Goal: Task Accomplishment & Management: Manage account settings

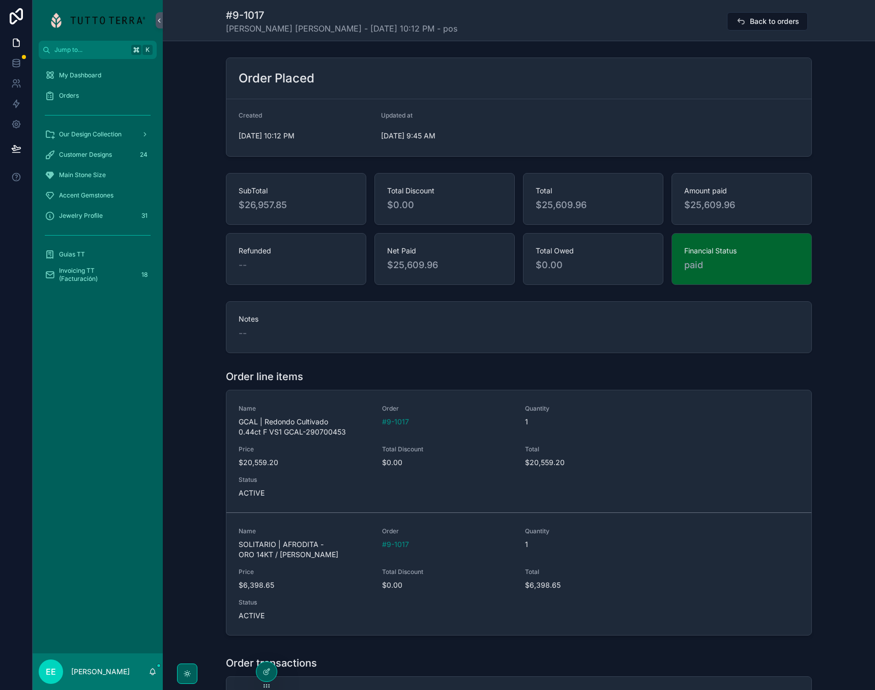
click at [95, 136] on span "Our Design Collection" at bounding box center [90, 134] width 63 height 8
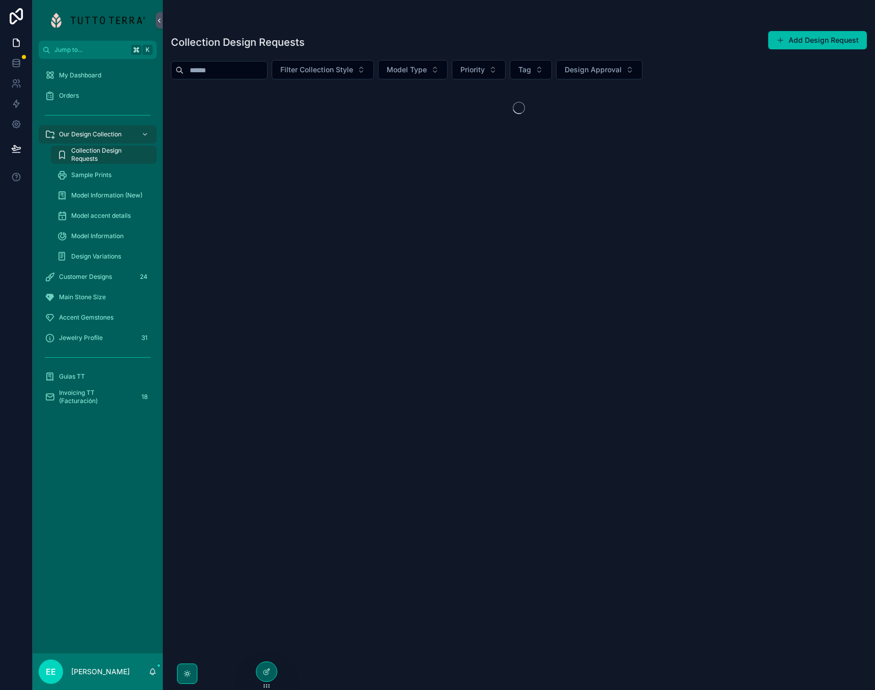
click at [95, 174] on span "Sample Prints" at bounding box center [91, 175] width 40 height 8
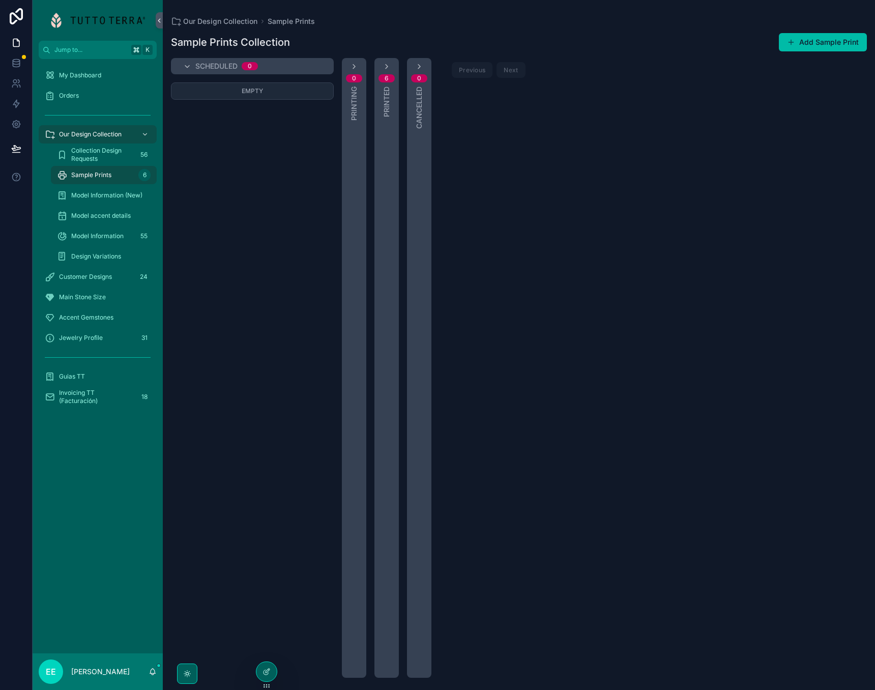
click at [97, 277] on span "Customer Designs" at bounding box center [85, 277] width 53 height 8
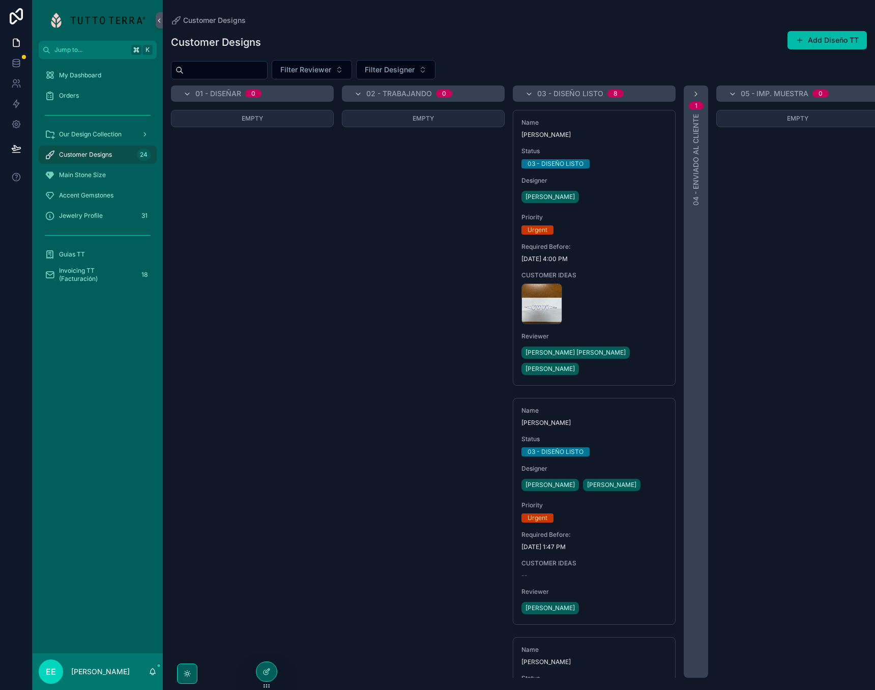
click at [617, 263] on div "Name [PERSON_NAME] Status 03 - DISEÑO LISTO Designer [PERSON_NAME] Priority Urg…" at bounding box center [594, 247] width 162 height 275
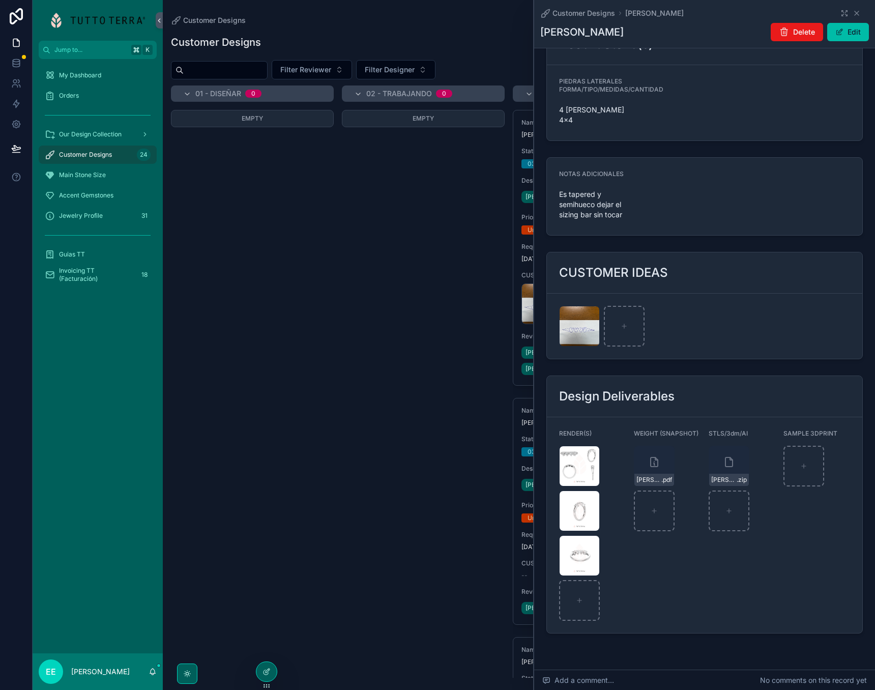
scroll to position [951, 0]
click at [0, 0] on icon "scrollable content" at bounding box center [0, 0] width 0 height 0
click at [614, 403] on icon "scrollable content" at bounding box center [613, 403] width 8 height 8
click at [0, 0] on span "[PERSON_NAME]-(1)" at bounding box center [0, 0] width 0 height 0
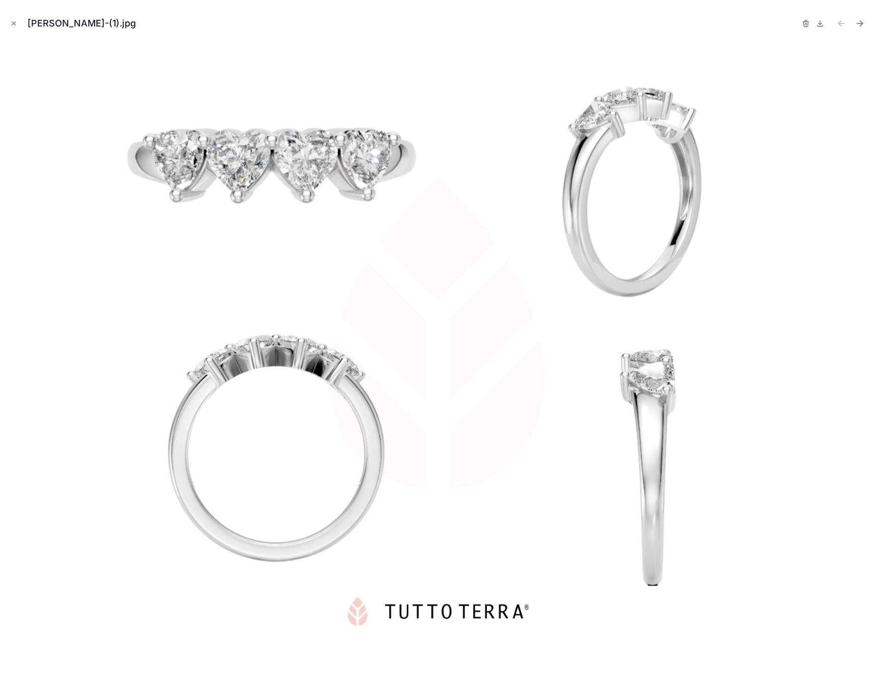
click at [821, 26] on icon at bounding box center [821, 26] width 6 height 2
click at [13, 24] on icon "Close modal" at bounding box center [13, 23] width 7 height 7
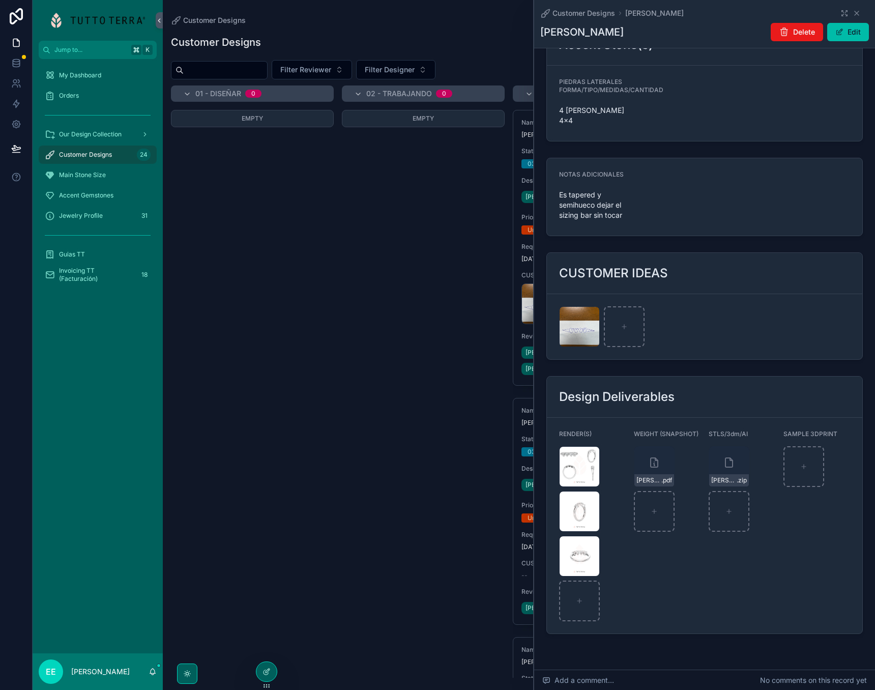
click at [858, 11] on icon "scrollable content" at bounding box center [857, 13] width 8 height 8
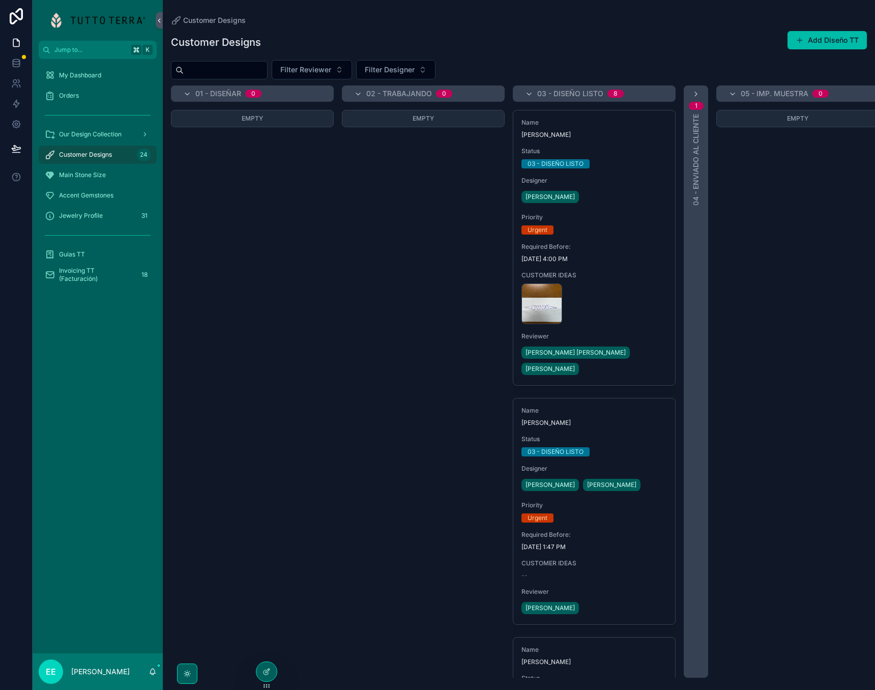
click at [611, 231] on div "Urgent" at bounding box center [595, 229] width 146 height 9
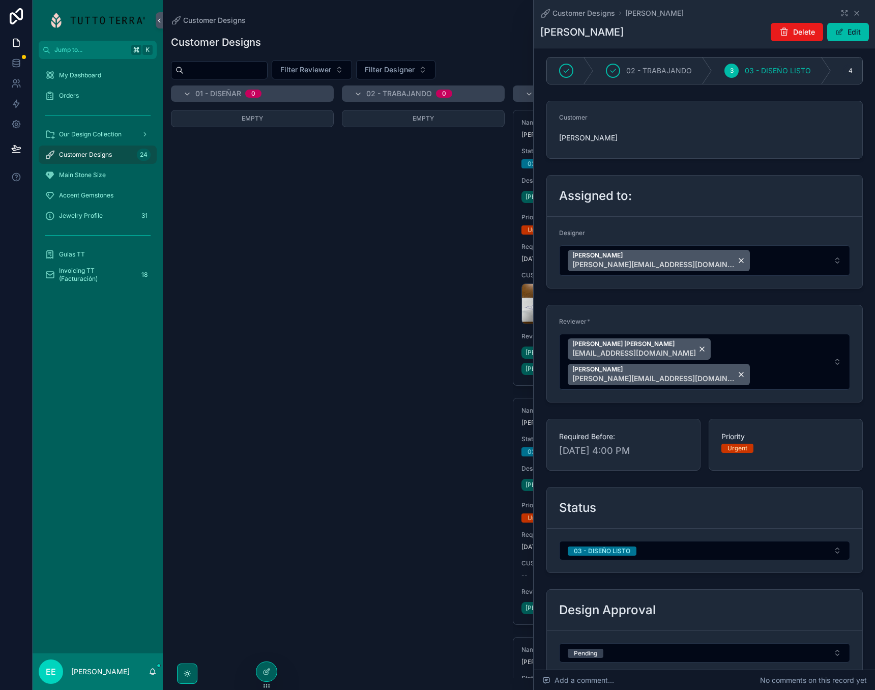
scroll to position [13, 0]
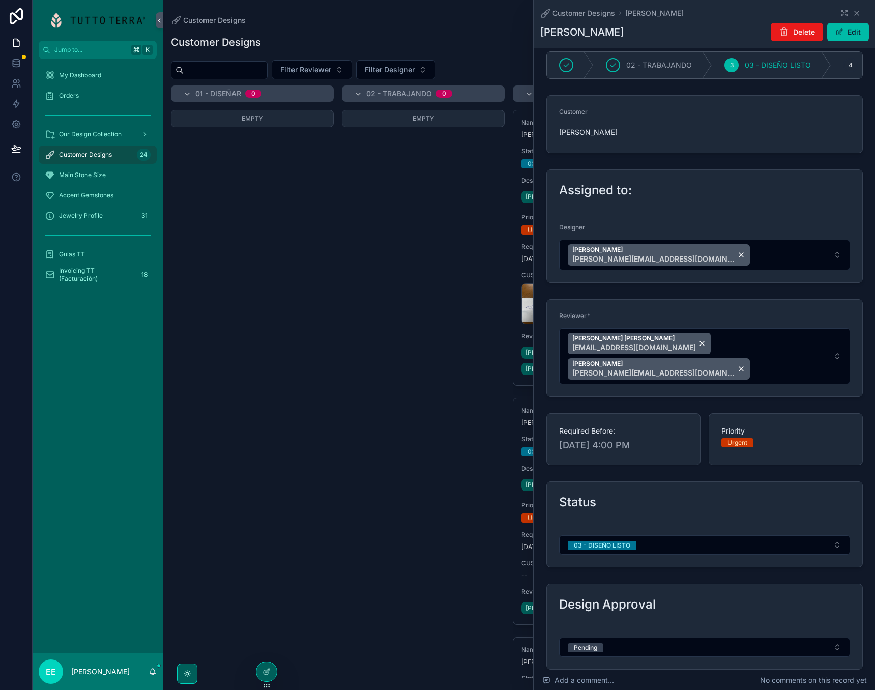
click at [664, 535] on button "03 - DISEÑO LISTO" at bounding box center [704, 544] width 291 height 19
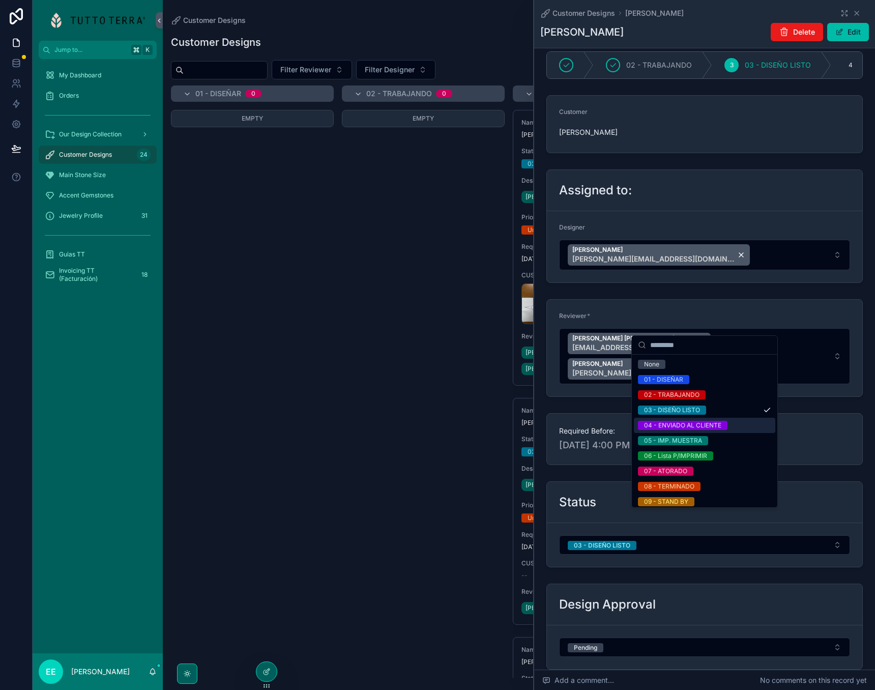
click at [825, 426] on span "Priority" at bounding box center [786, 431] width 129 height 10
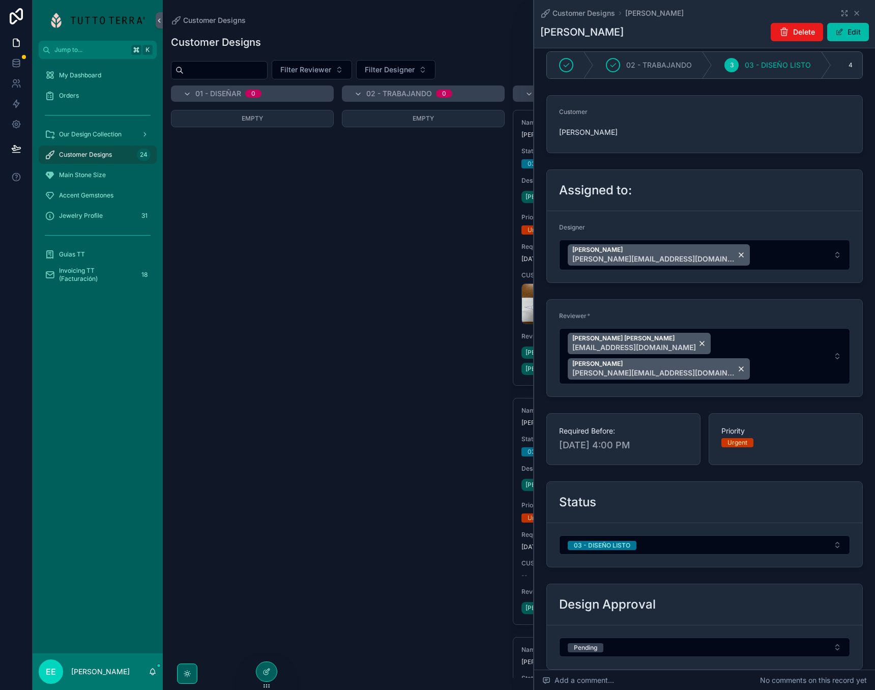
click at [263, 670] on icon at bounding box center [267, 672] width 8 height 8
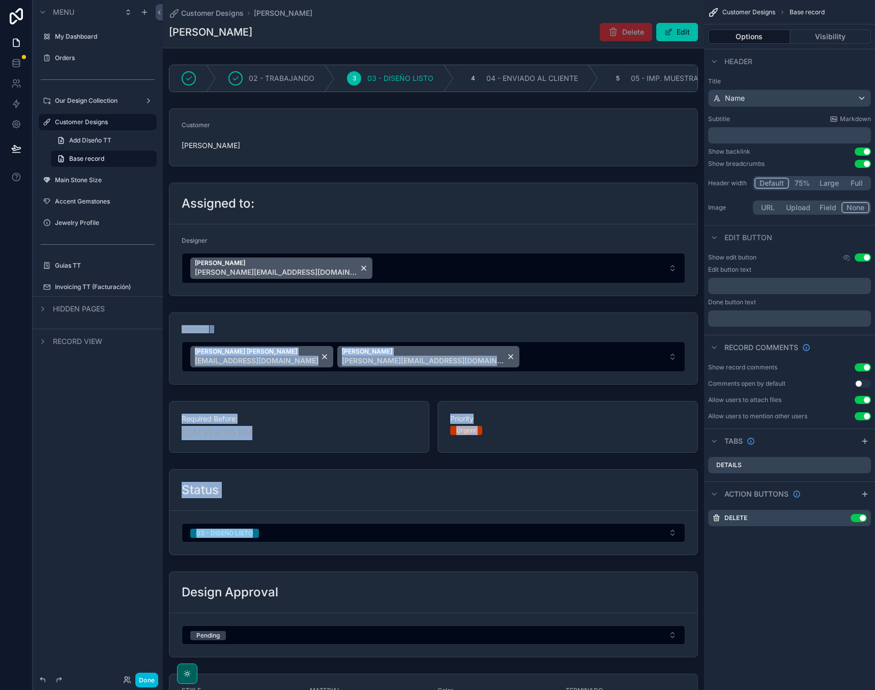
drag, startPoint x: 440, startPoint y: 477, endPoint x: 405, endPoint y: 281, distance: 199.5
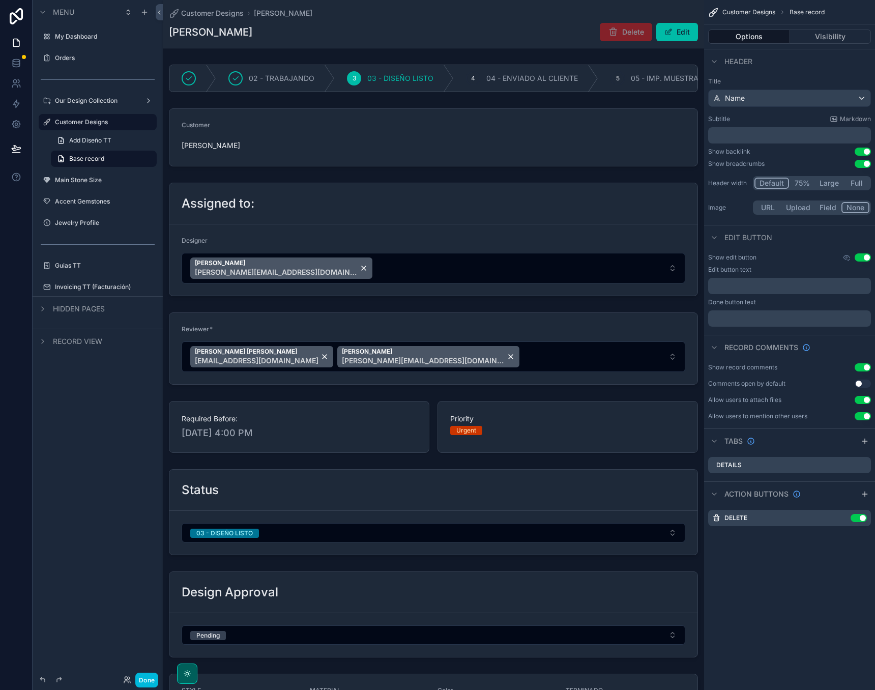
click at [278, 499] on div "scrollable content" at bounding box center [433, 512] width 541 height 94
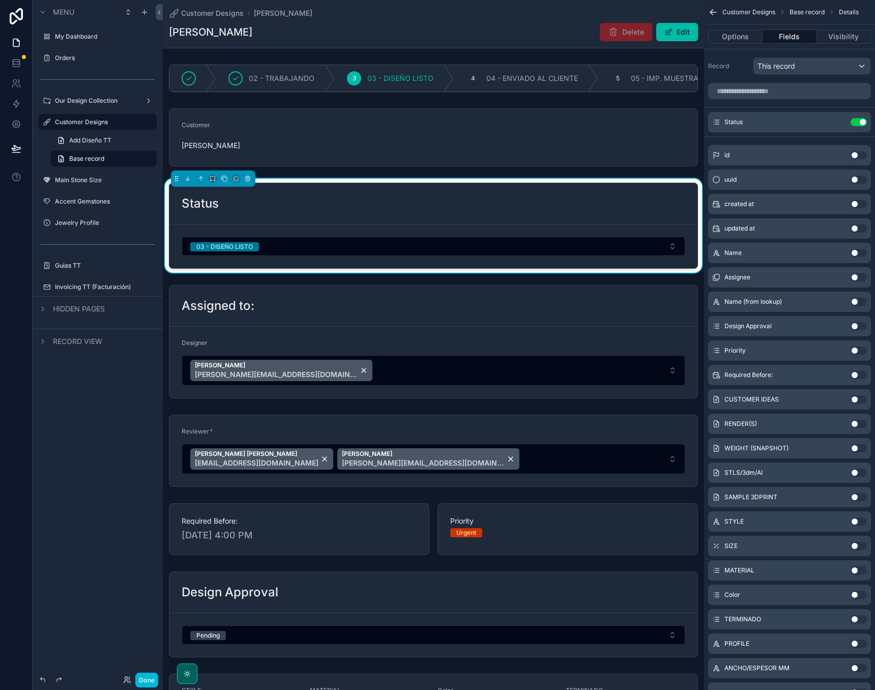
drag, startPoint x: 182, startPoint y: 119, endPoint x: 184, endPoint y: 194, distance: 75.3
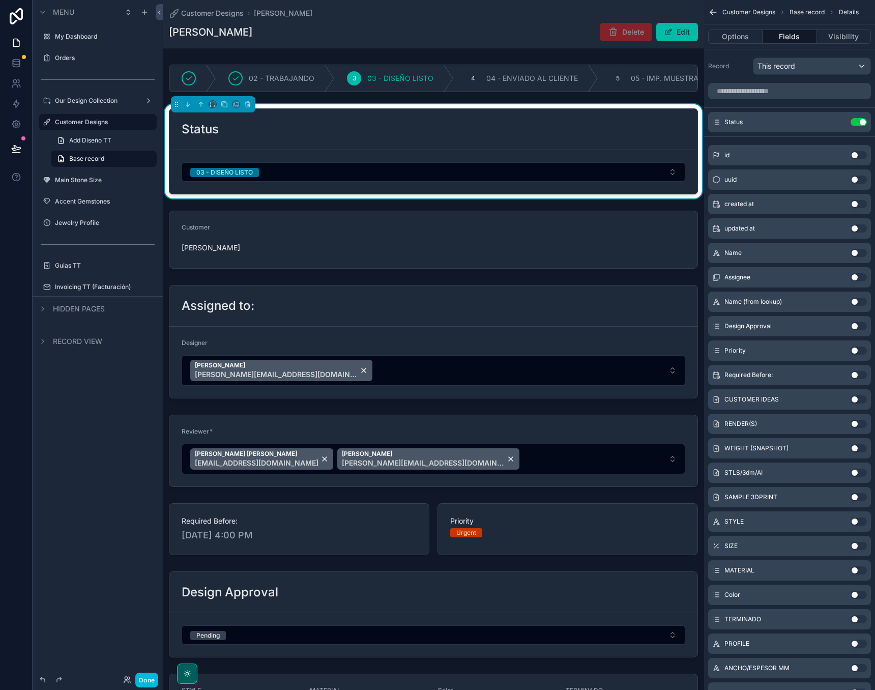
click at [148, 682] on button "Done" at bounding box center [146, 680] width 23 height 15
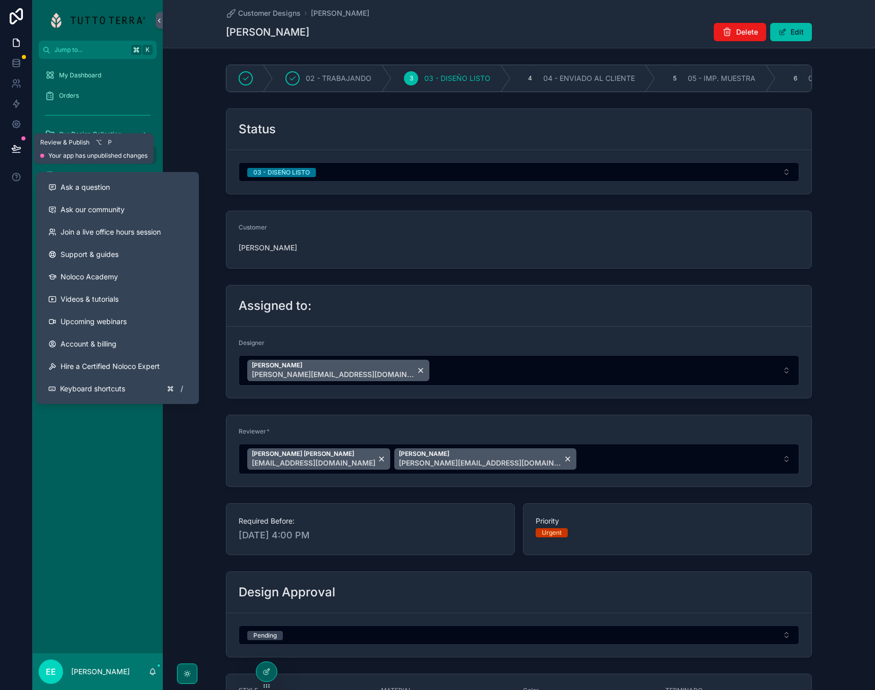
click at [18, 148] on icon at bounding box center [16, 148] width 9 height 5
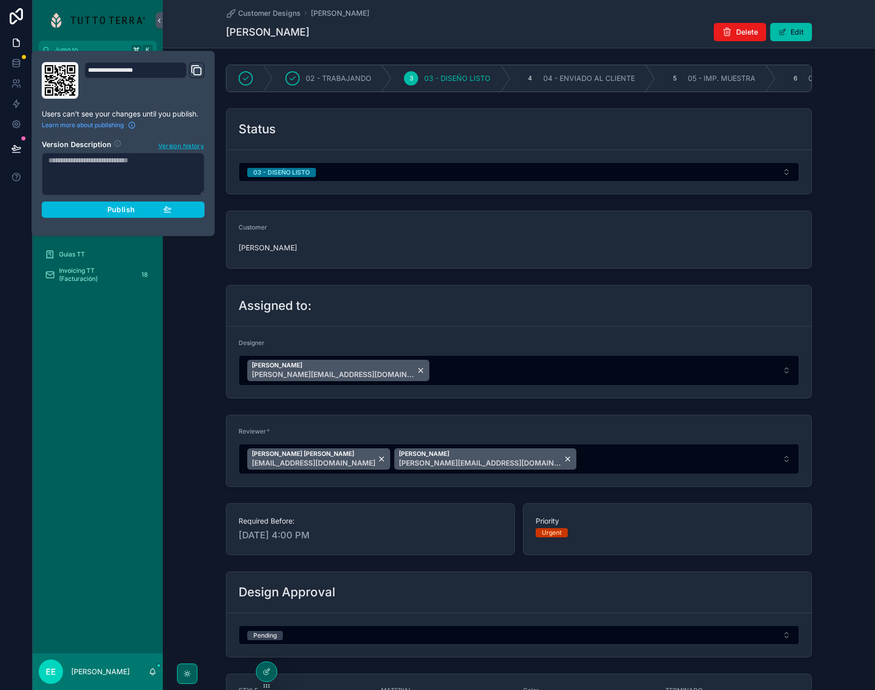
click at [136, 207] on div "Publish" at bounding box center [123, 209] width 97 height 9
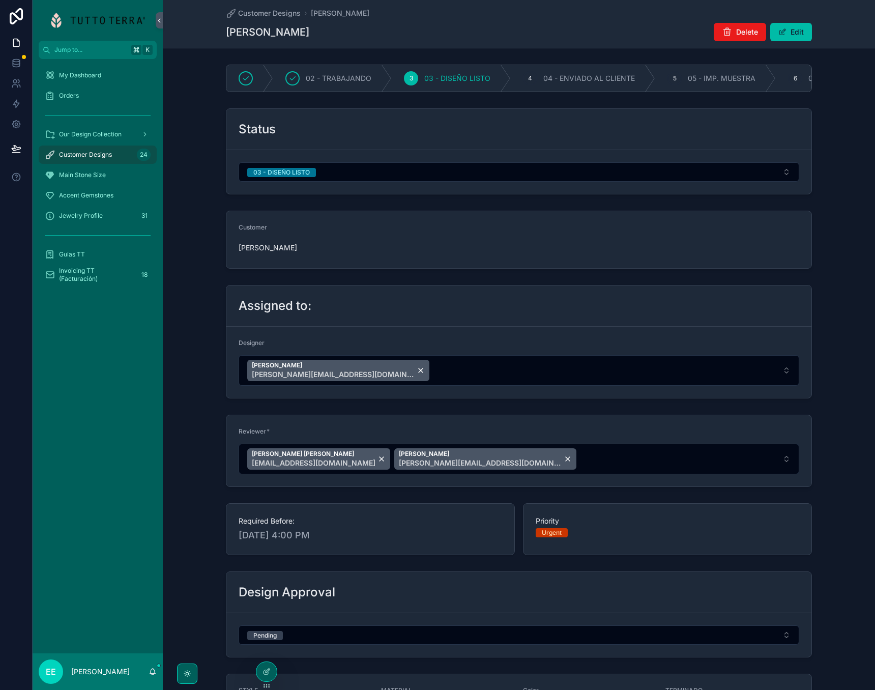
click at [401, 167] on button "03 - DISEÑO LISTO" at bounding box center [519, 171] width 561 height 19
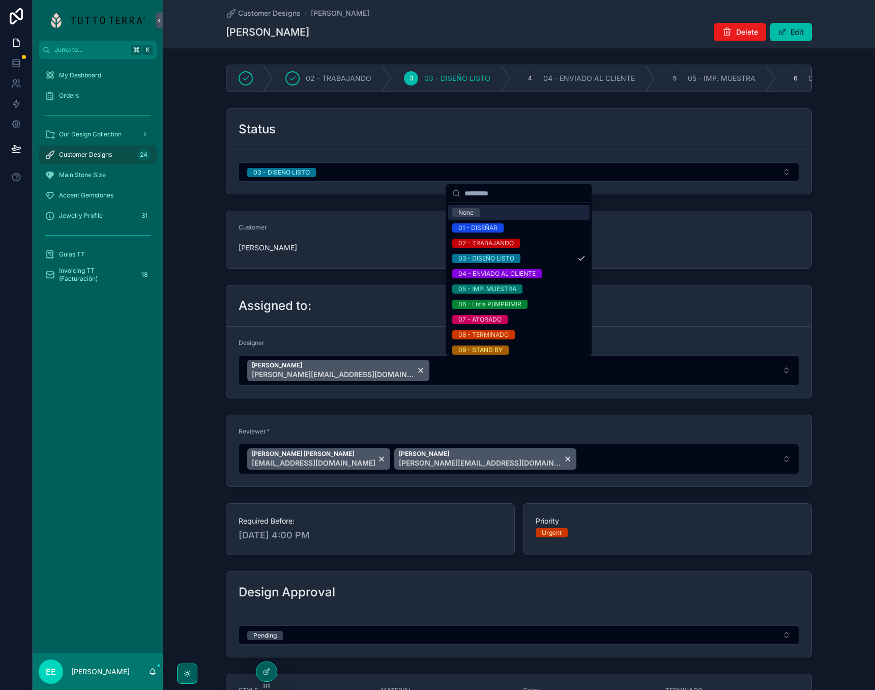
click at [269, 11] on span "Customer Designs" at bounding box center [269, 13] width 63 height 10
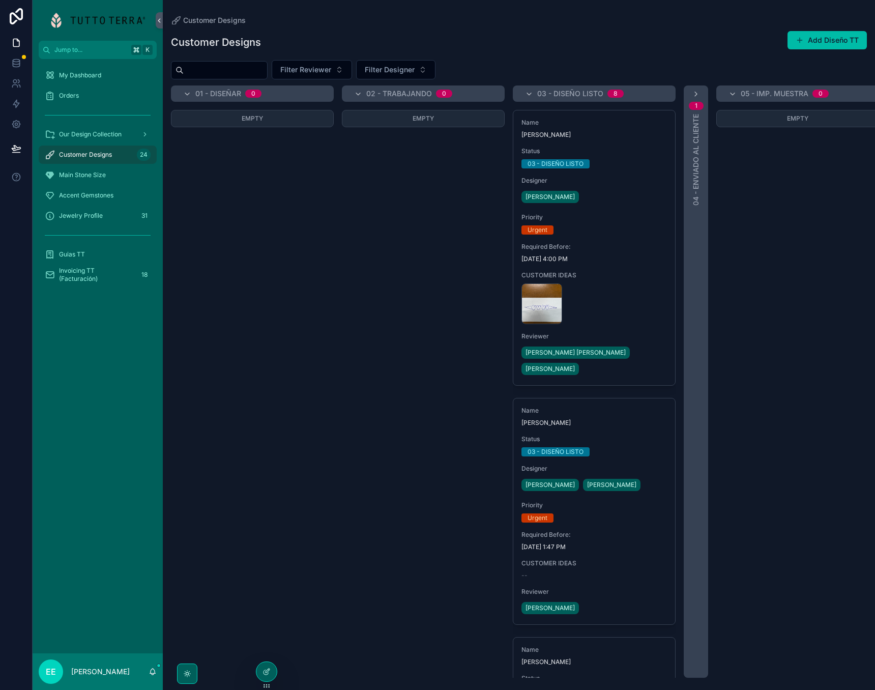
click at [618, 233] on div "Urgent" at bounding box center [595, 229] width 146 height 9
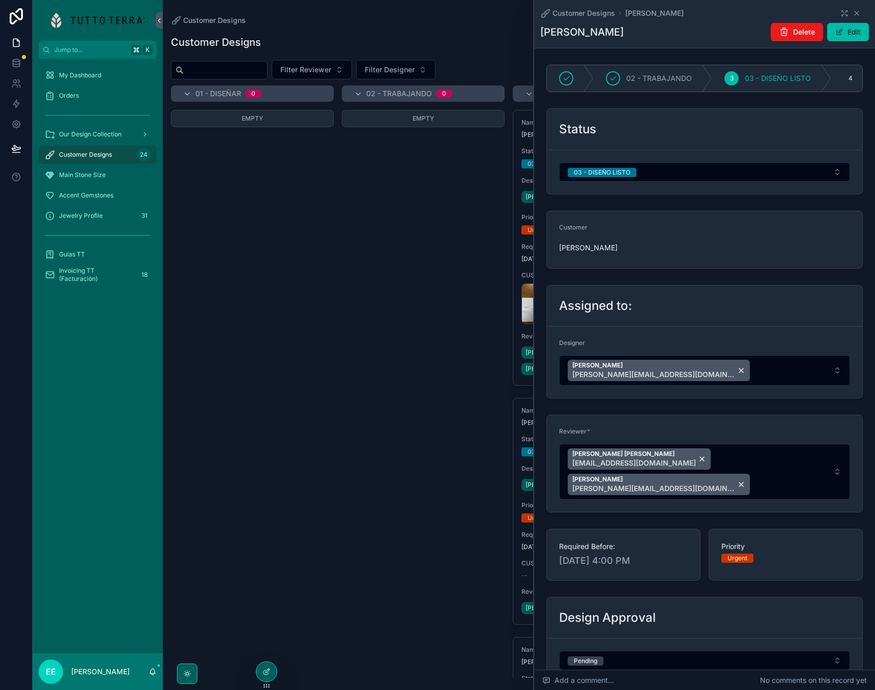
click at [642, 175] on button "03 - DISEÑO LISTO" at bounding box center [704, 171] width 291 height 19
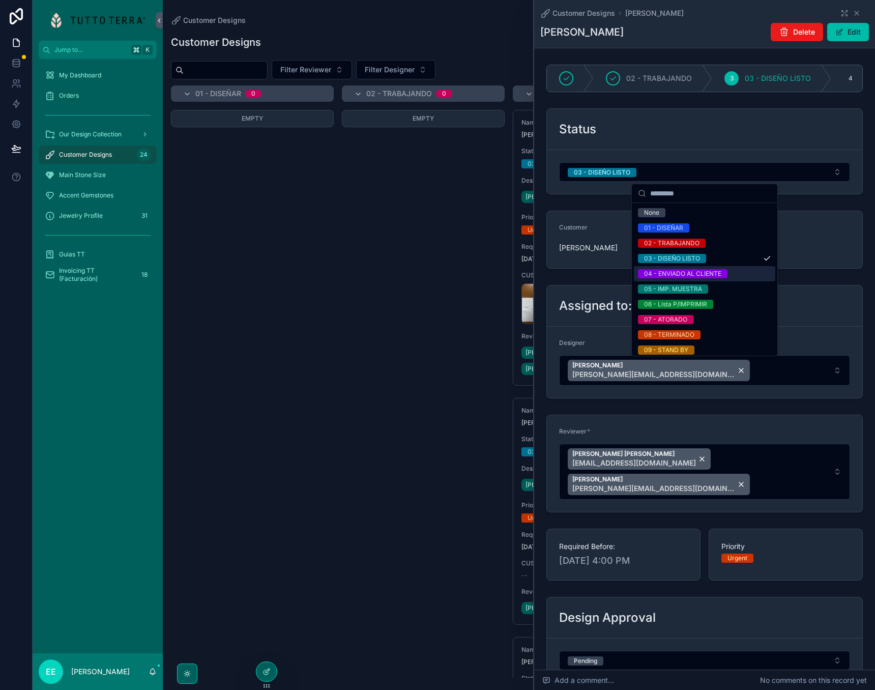
click at [685, 274] on div "04 - ENVIADO AL CLIENTE" at bounding box center [682, 273] width 77 height 9
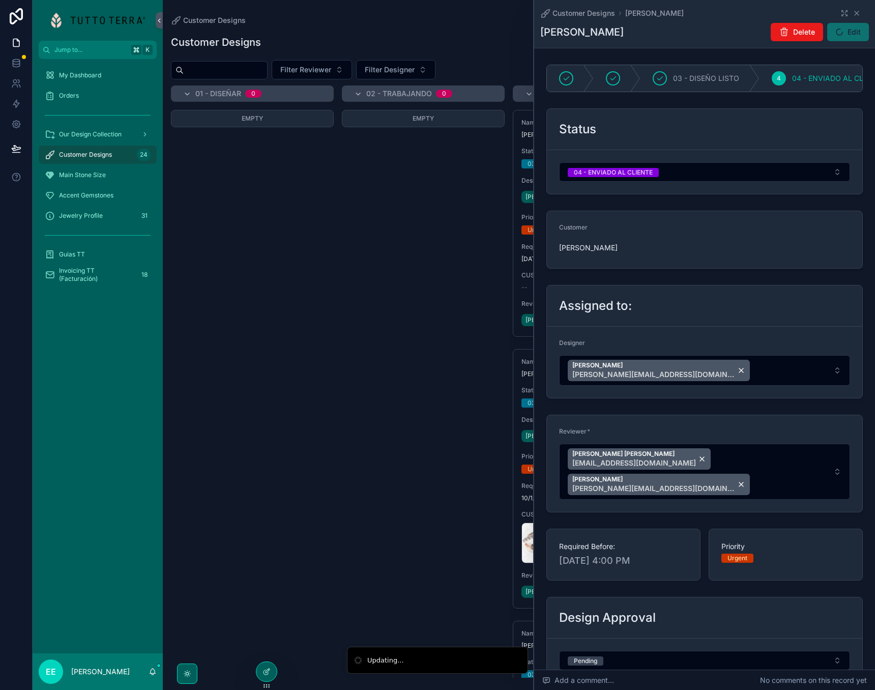
click at [857, 10] on icon "scrollable content" at bounding box center [857, 13] width 8 height 8
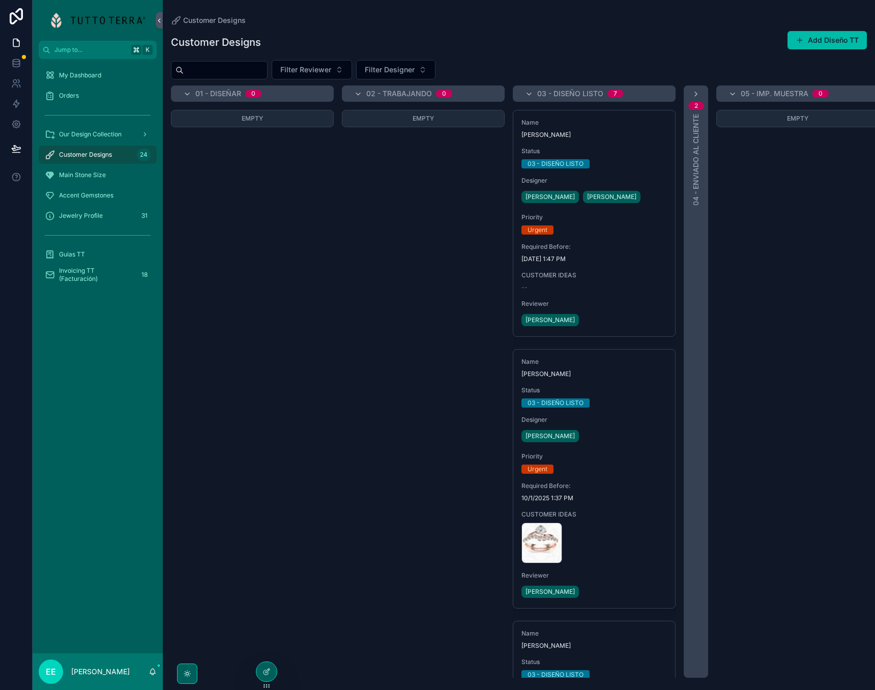
click at [307, 298] on div "Empty" at bounding box center [252, 394] width 163 height 568
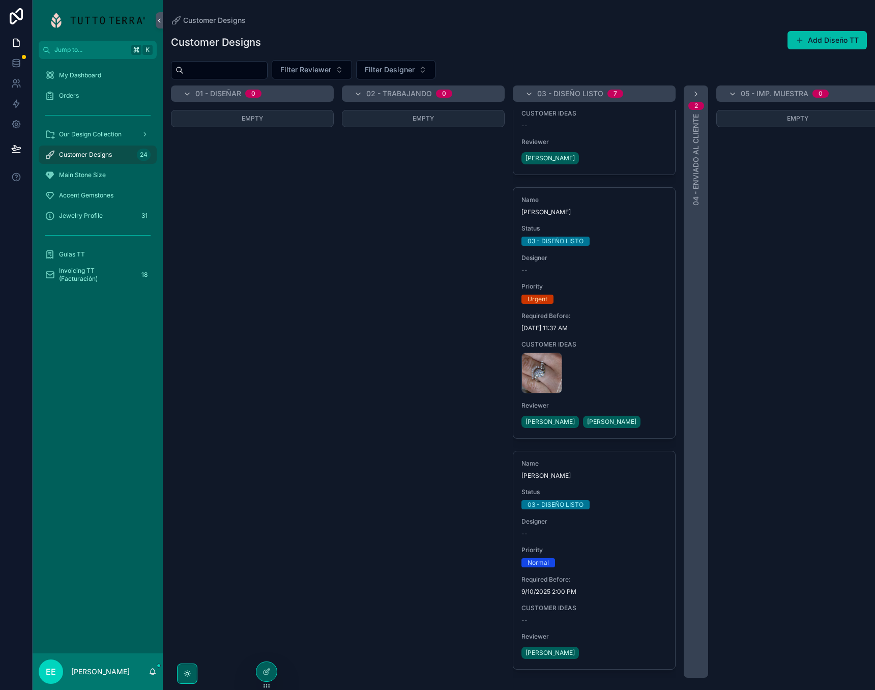
scroll to position [1224, 0]
click at [242, 362] on div "Empty" at bounding box center [252, 394] width 163 height 568
click at [274, 359] on div "Empty" at bounding box center [252, 394] width 163 height 568
click at [94, 128] on div "Our Design Collection" at bounding box center [98, 134] width 106 height 16
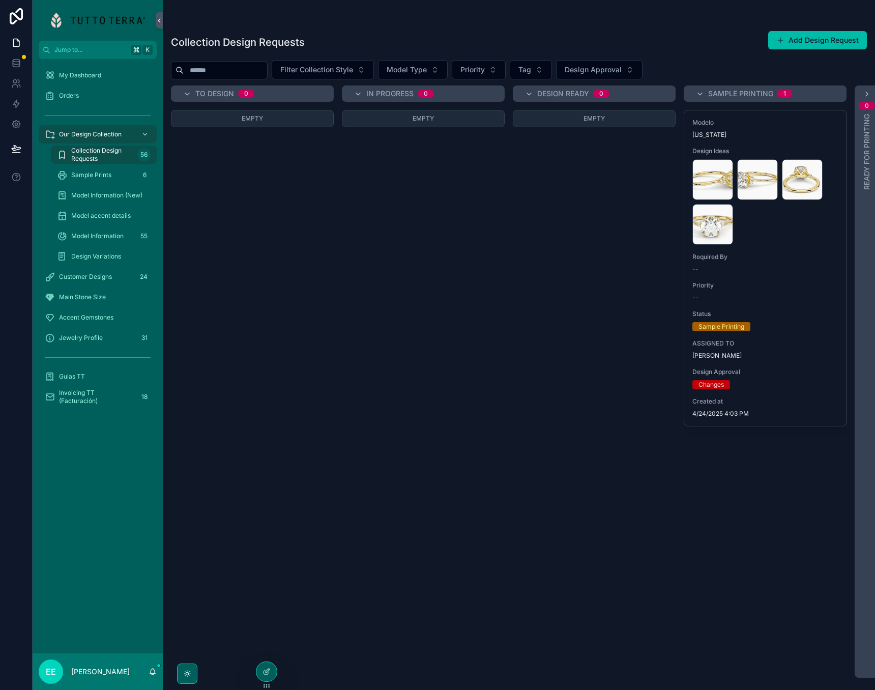
click at [100, 154] on span "Collection Design Requests" at bounding box center [102, 155] width 62 height 16
click at [99, 177] on span "Sample Prints" at bounding box center [91, 175] width 40 height 8
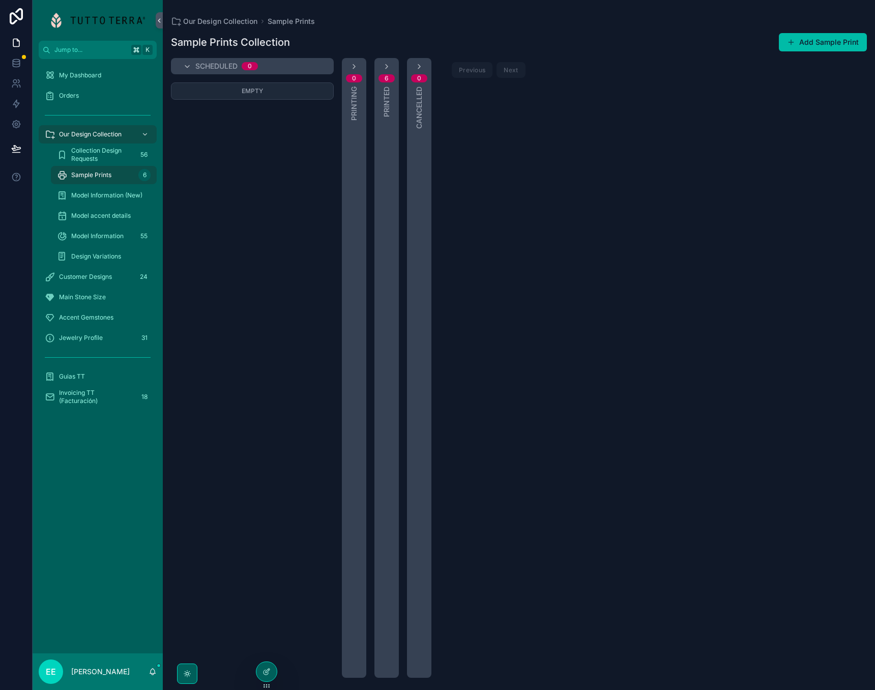
click at [89, 194] on span "Model Information (New)" at bounding box center [106, 195] width 71 height 8
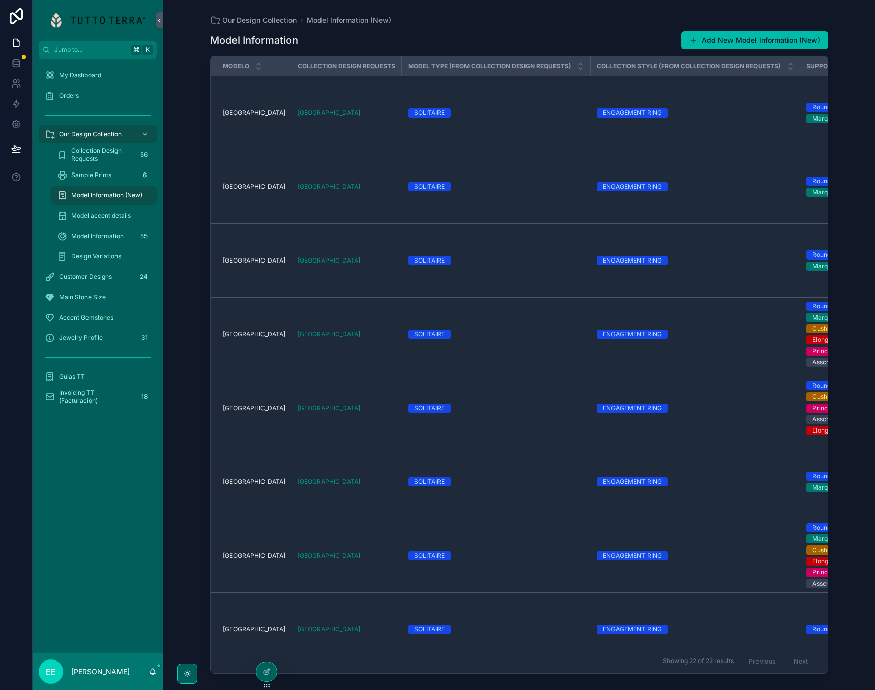
click at [463, 38] on div "Model Information Add New Model Information (New)" at bounding box center [519, 40] width 618 height 19
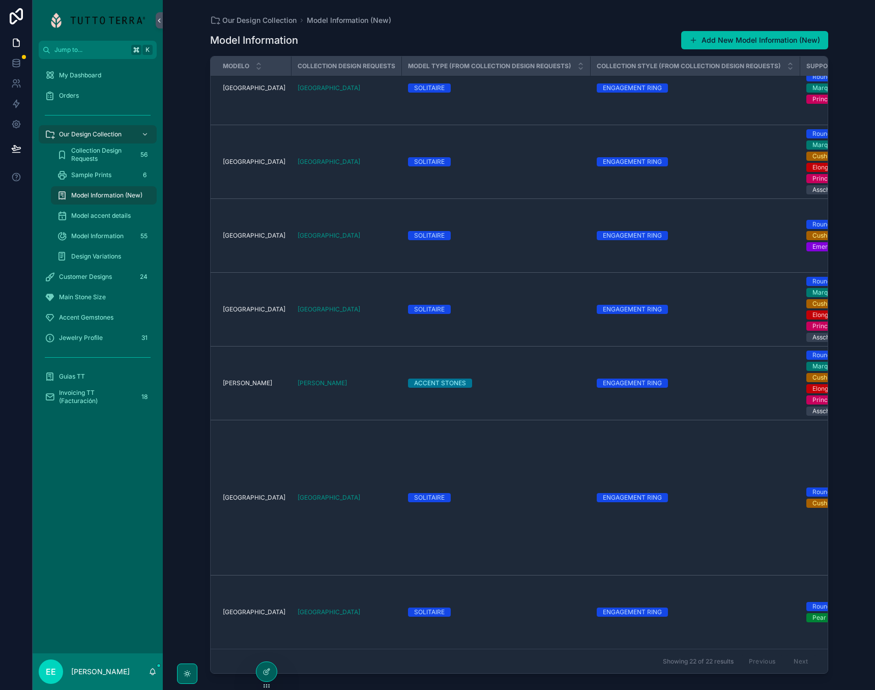
scroll to position [1129, 0]
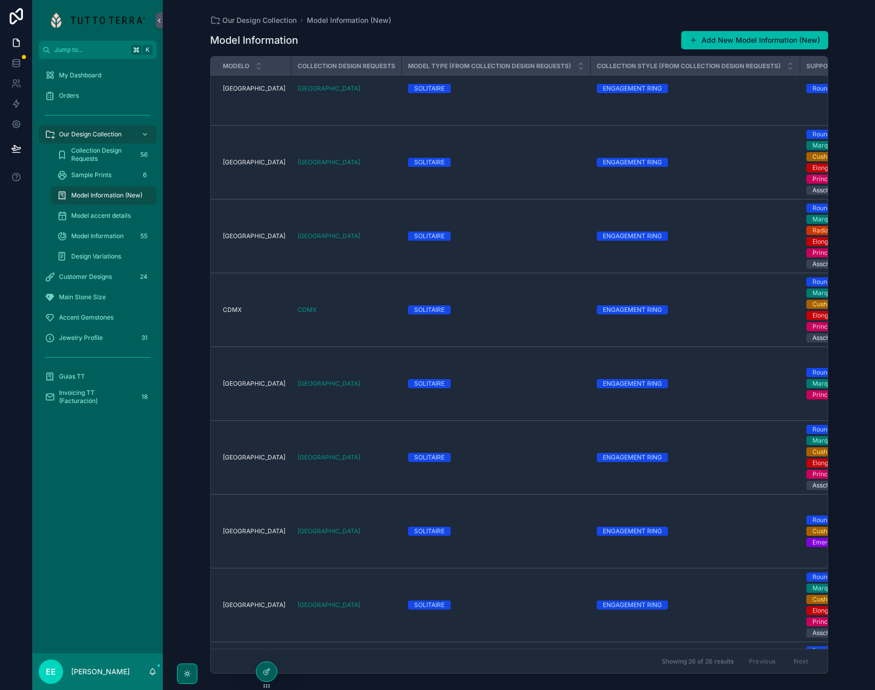
click at [72, 97] on span "Orders" at bounding box center [69, 96] width 20 height 8
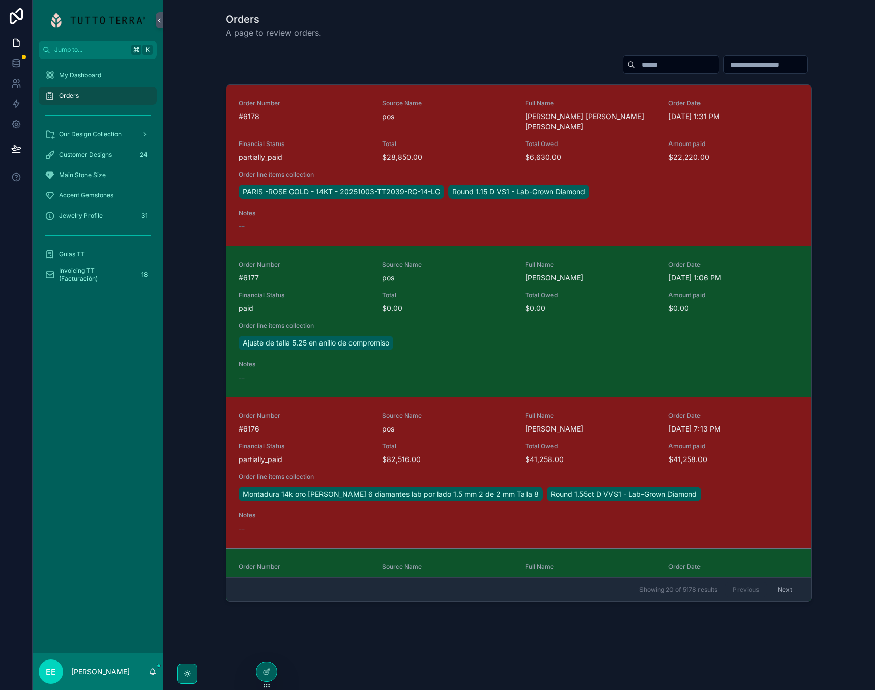
click at [636, 66] on input "scrollable content" at bounding box center [677, 65] width 83 height 14
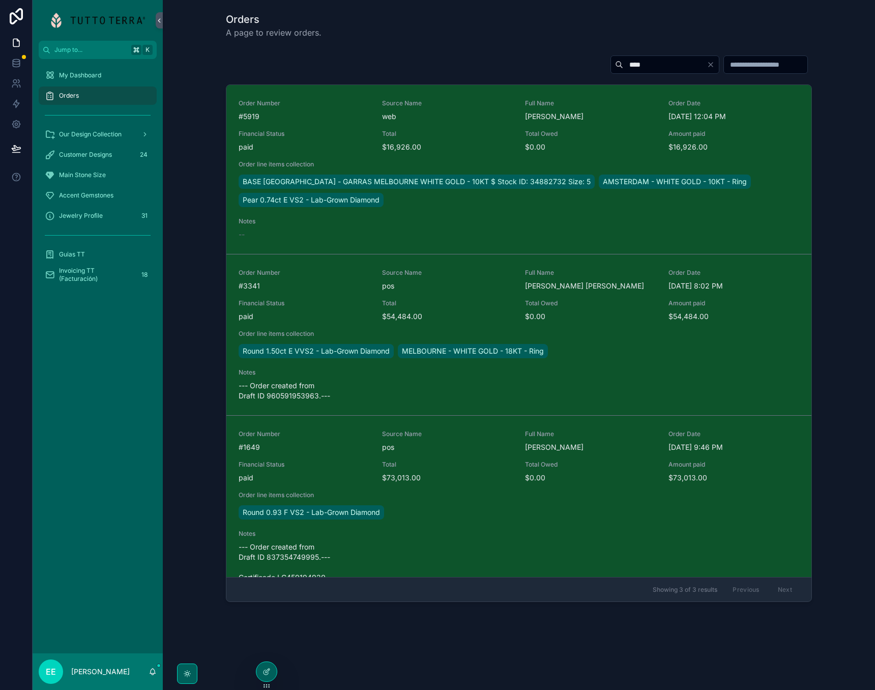
type input "****"
click at [314, 131] on span "Financial Status" at bounding box center [304, 134] width 131 height 8
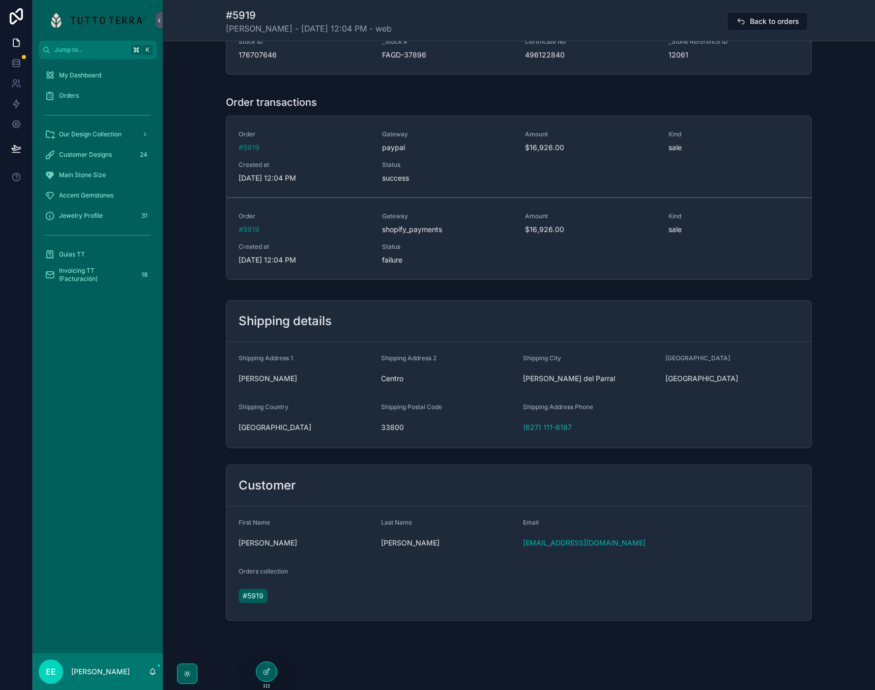
scroll to position [785, 0]
click at [260, 593] on span "#5919" at bounding box center [253, 596] width 21 height 10
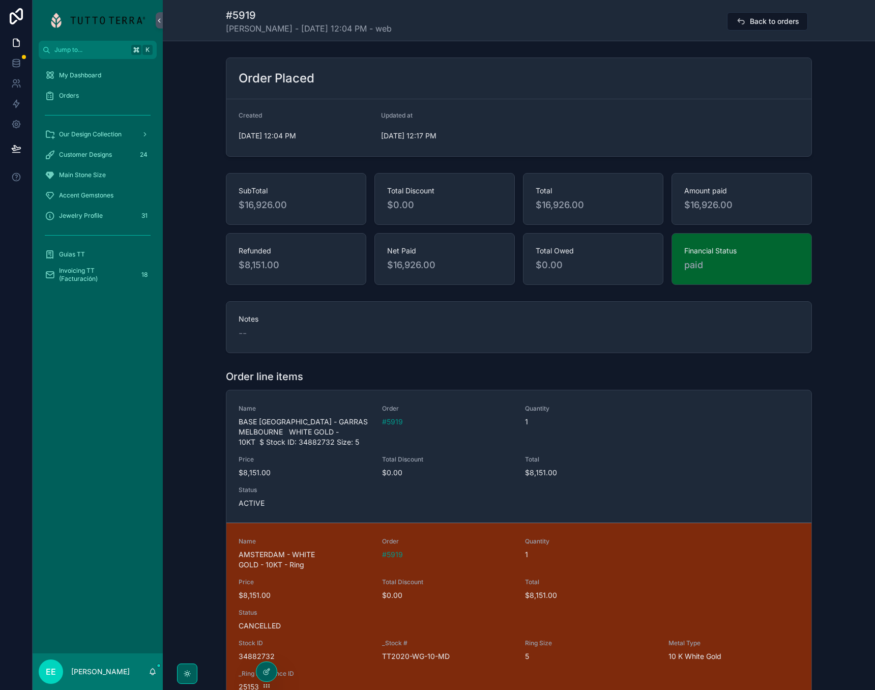
click at [751, 25] on span "Back to orders" at bounding box center [774, 21] width 49 height 10
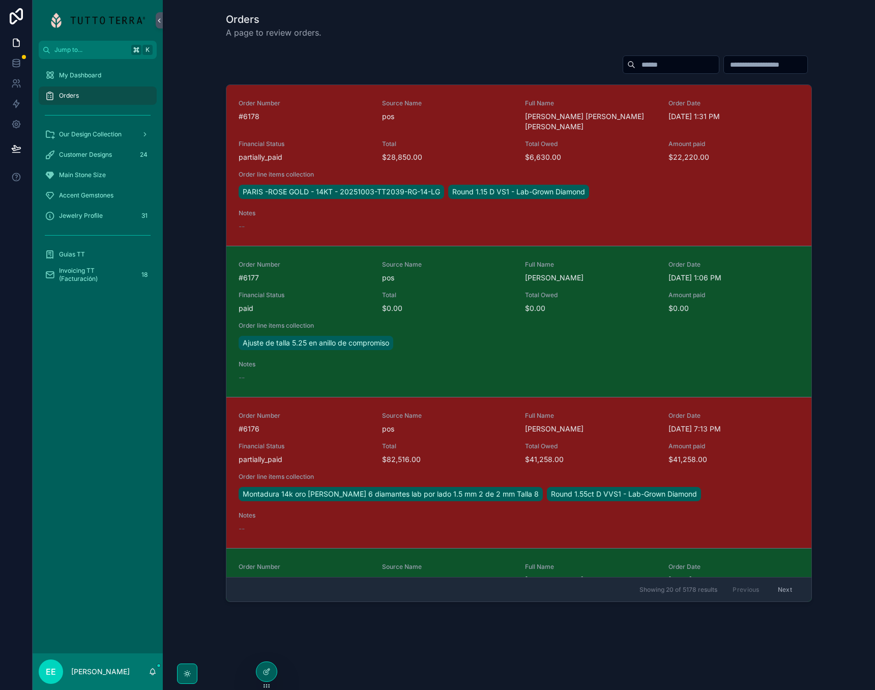
click at [636, 68] on input "scrollable content" at bounding box center [677, 65] width 83 height 14
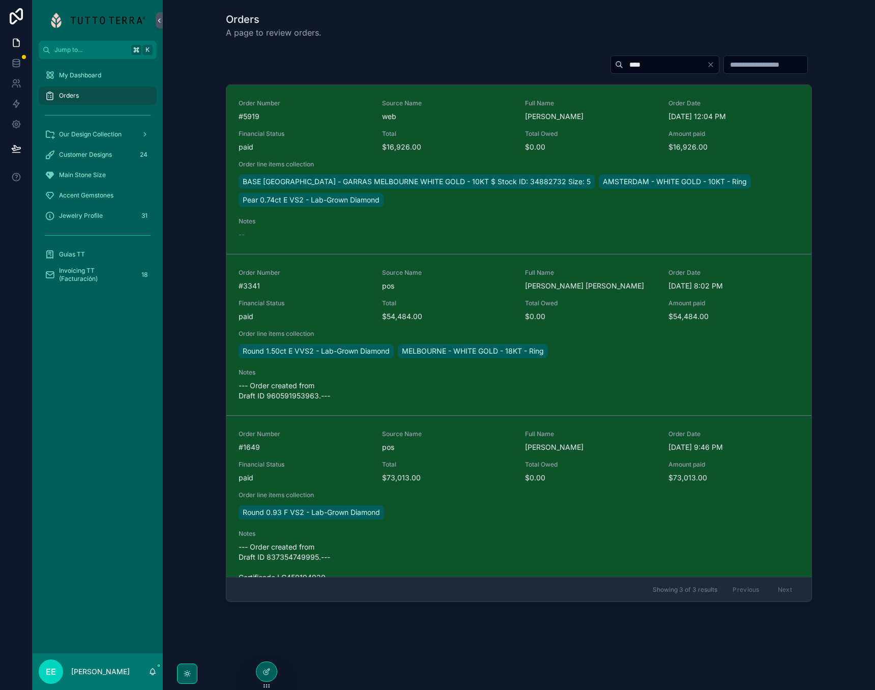
type input "****"
click at [483, 125] on div "Order Number #5919 Source Name web Full Name [PERSON_NAME] Order Date [DATE] 12…" at bounding box center [519, 169] width 561 height 140
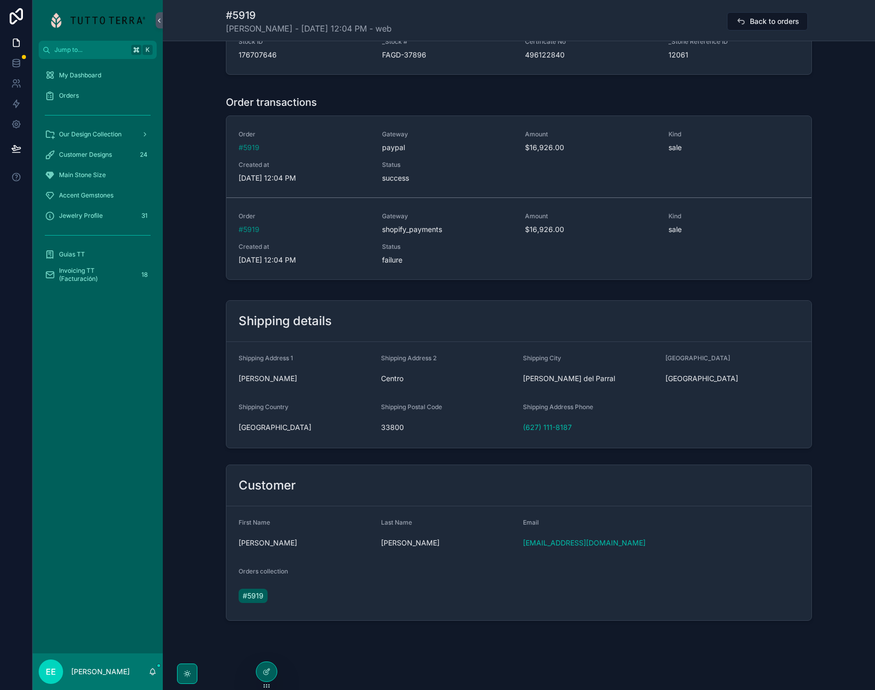
scroll to position [785, 0]
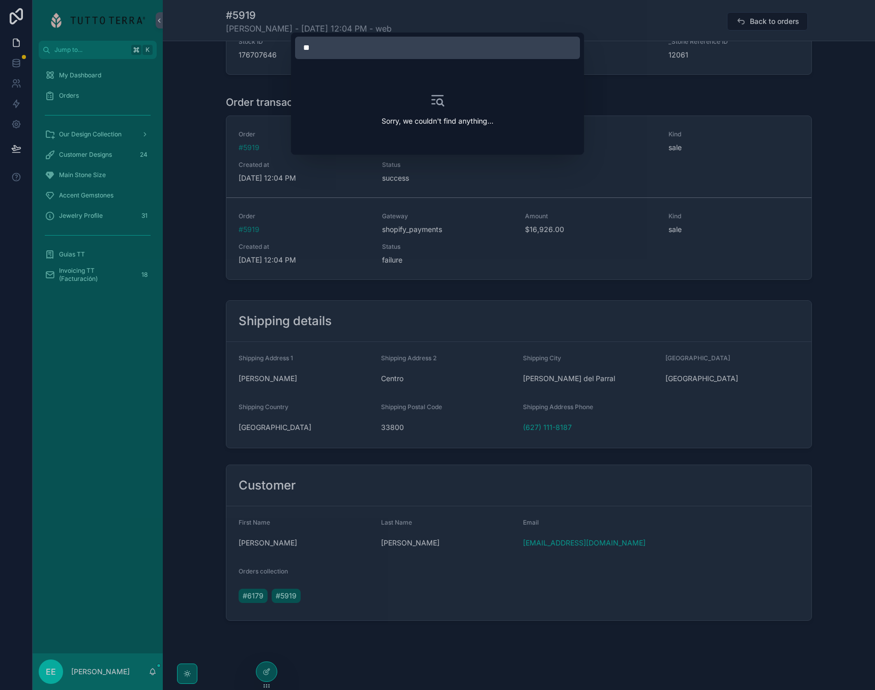
type input "*"
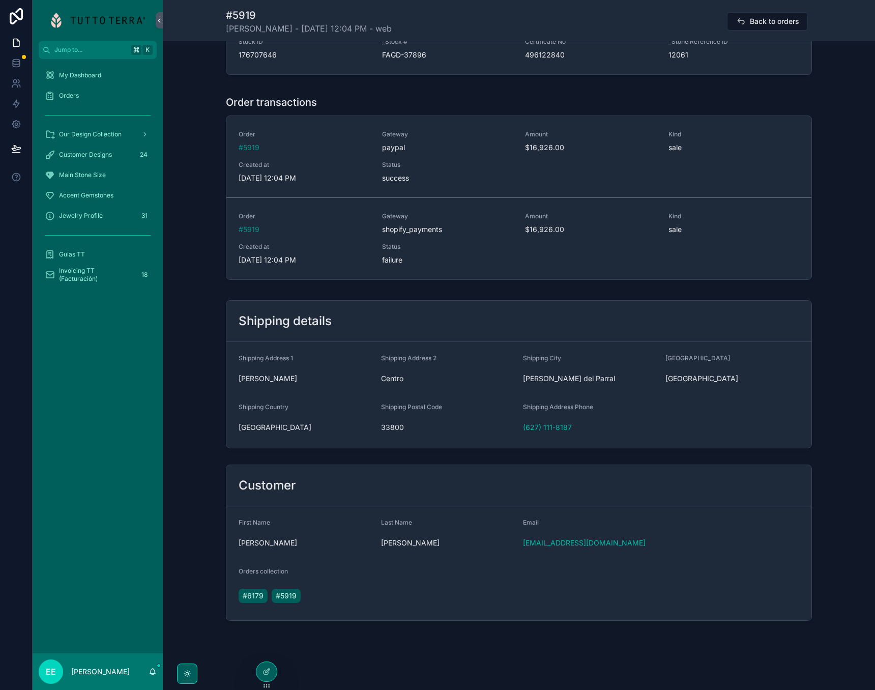
click at [203, 243] on div "Order transactions Order #5919 Gateway paypal Amount $16,926.00 Kind sale Creat…" at bounding box center [519, 189] width 712 height 197
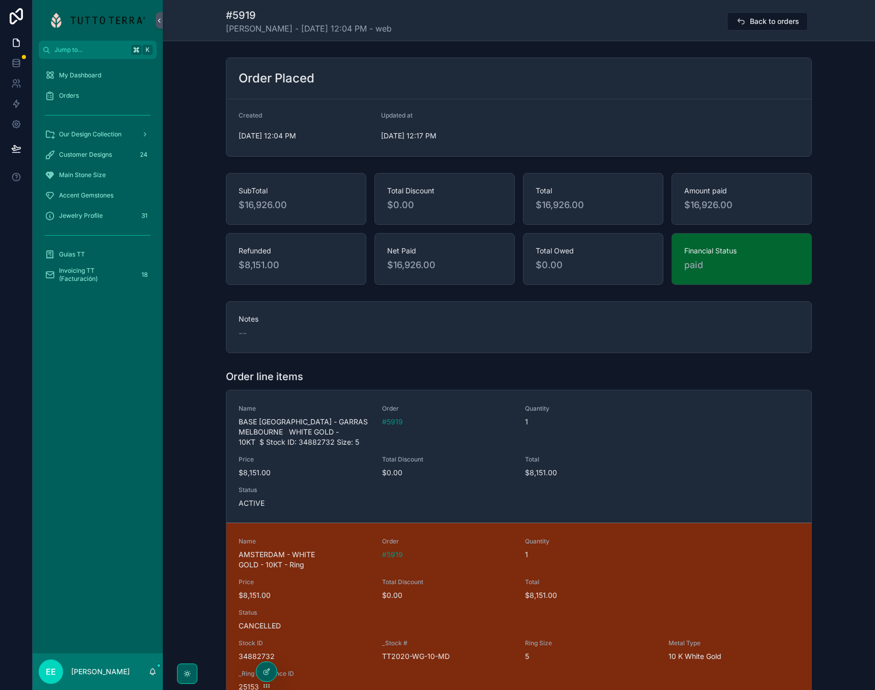
scroll to position [0, 0]
click at [69, 96] on span "Orders" at bounding box center [69, 96] width 20 height 8
